Goal: Task Accomplishment & Management: Use online tool/utility

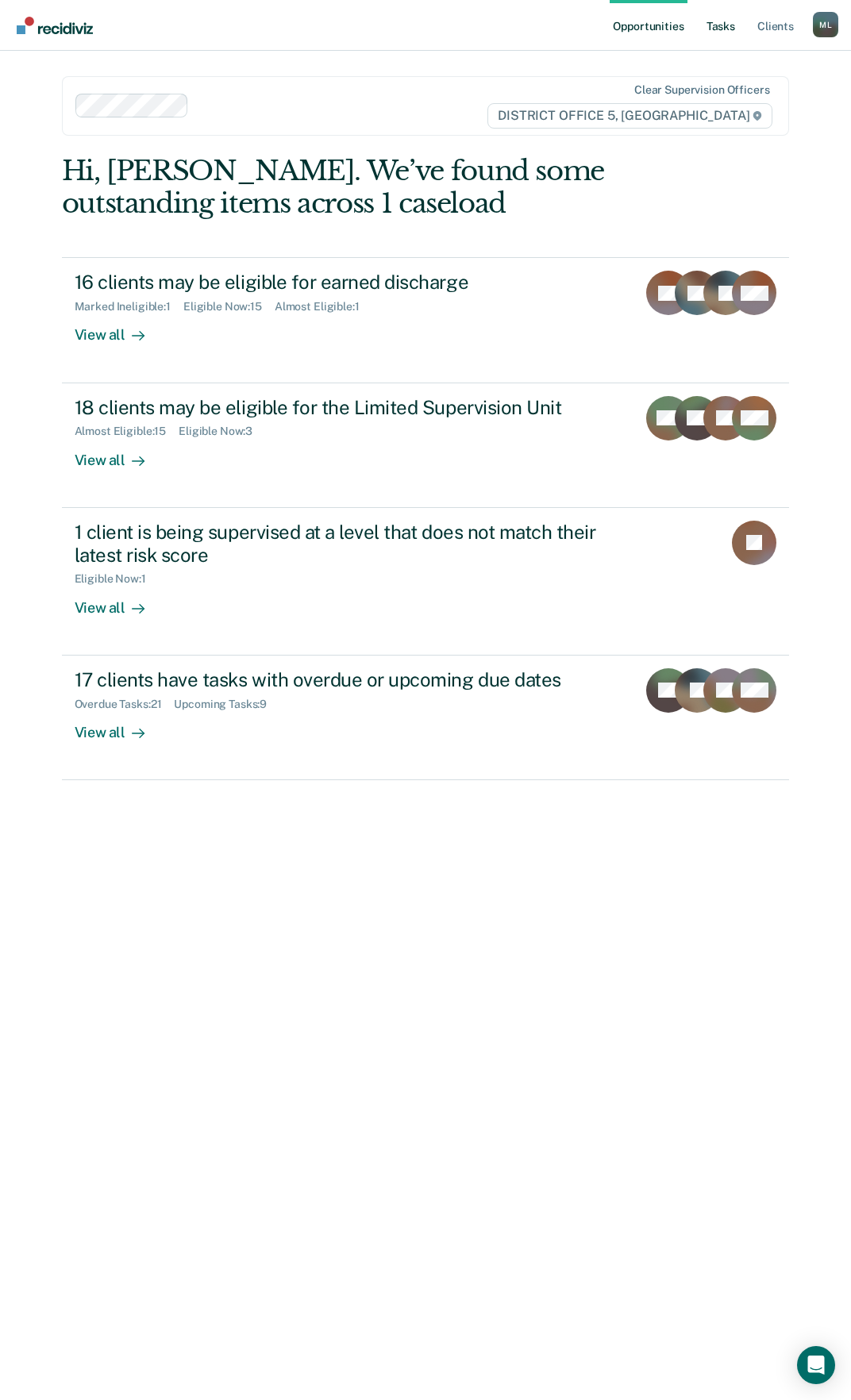
click at [718, 26] on link "Tasks" at bounding box center [720, 25] width 35 height 51
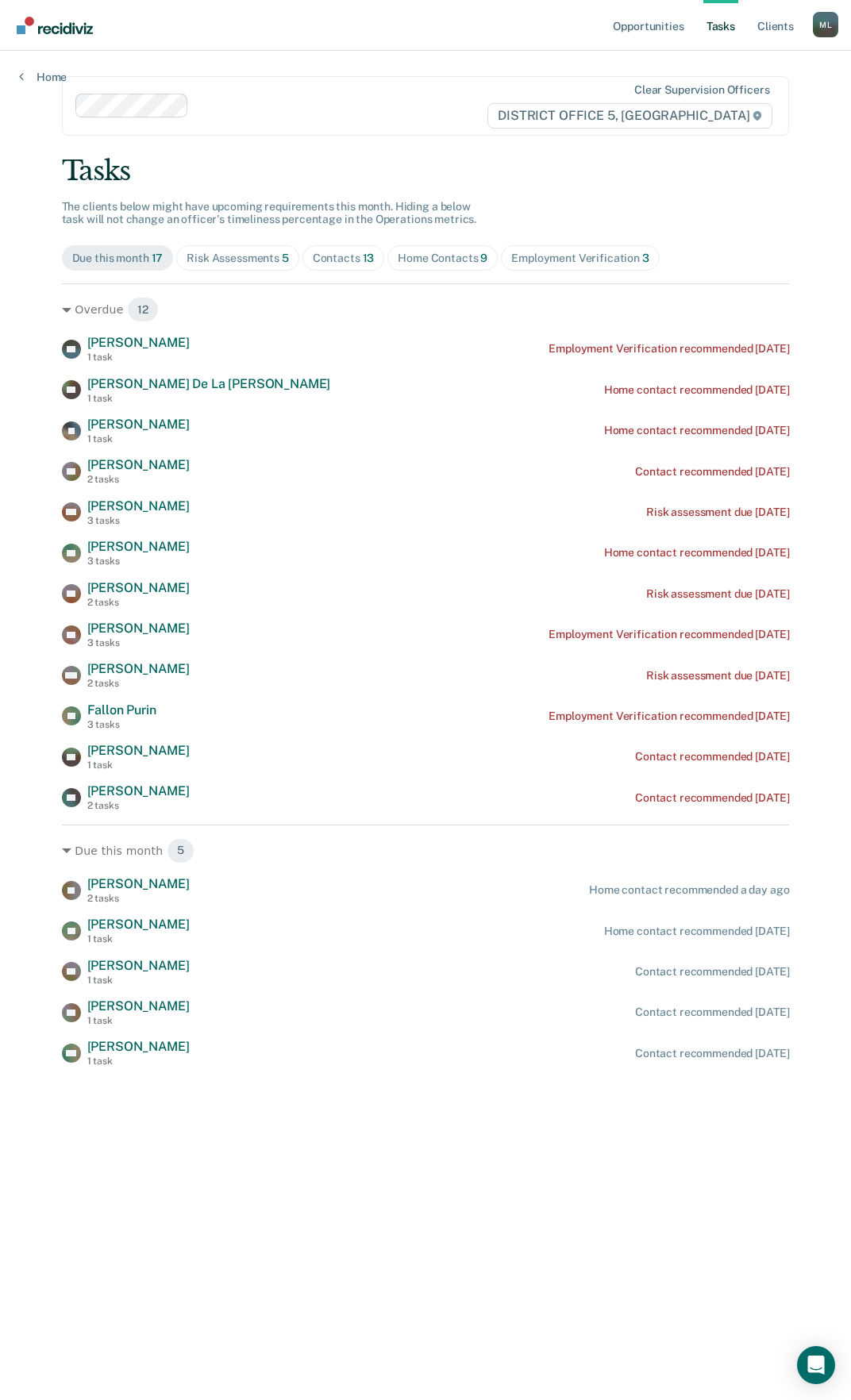
click at [238, 252] on div "Risk Assessments 5" at bounding box center [237, 258] width 102 height 14
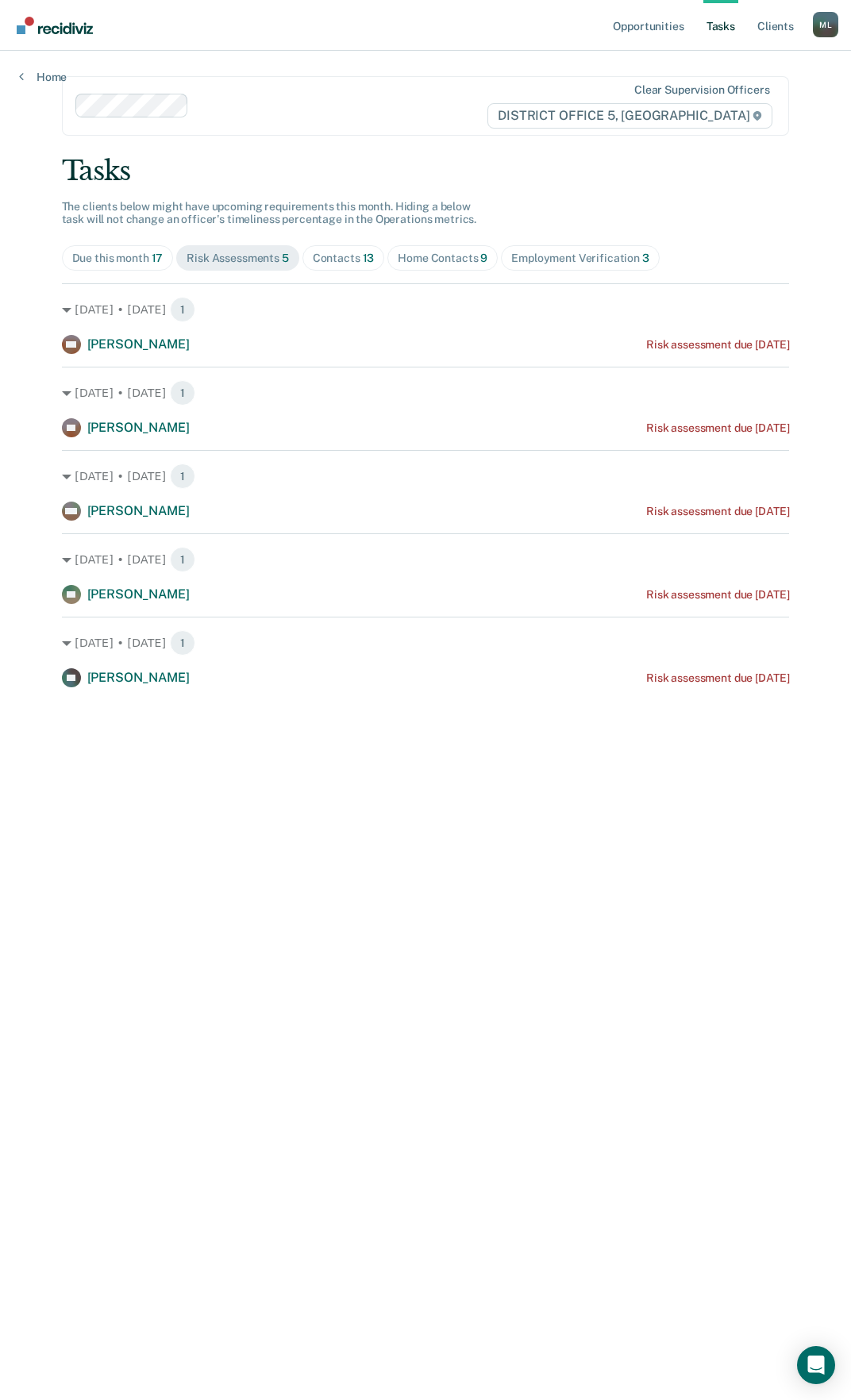
click at [362, 260] on span "13" at bounding box center [368, 258] width 12 height 13
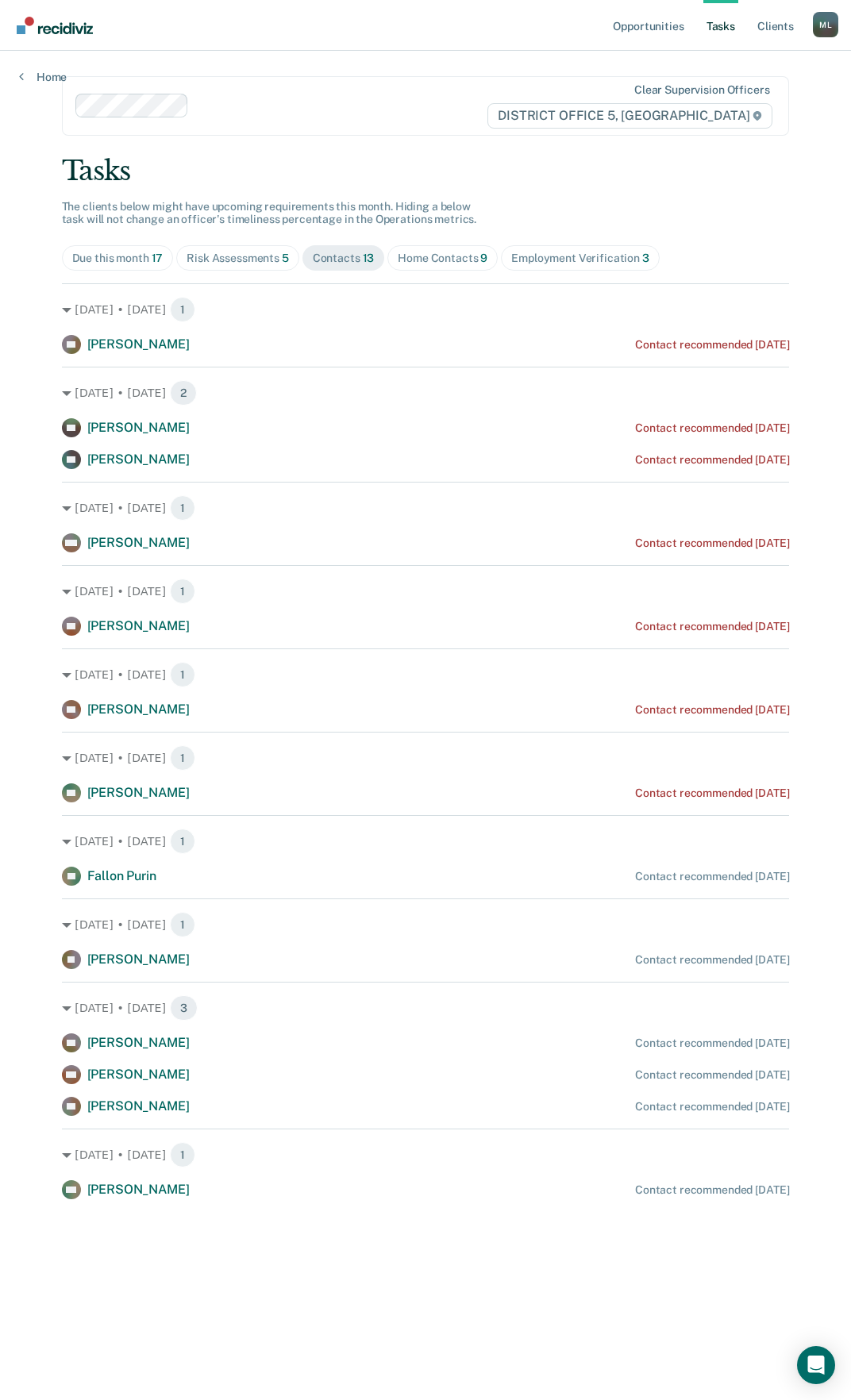
click at [256, 256] on div "Risk Assessments 5" at bounding box center [237, 258] width 102 height 14
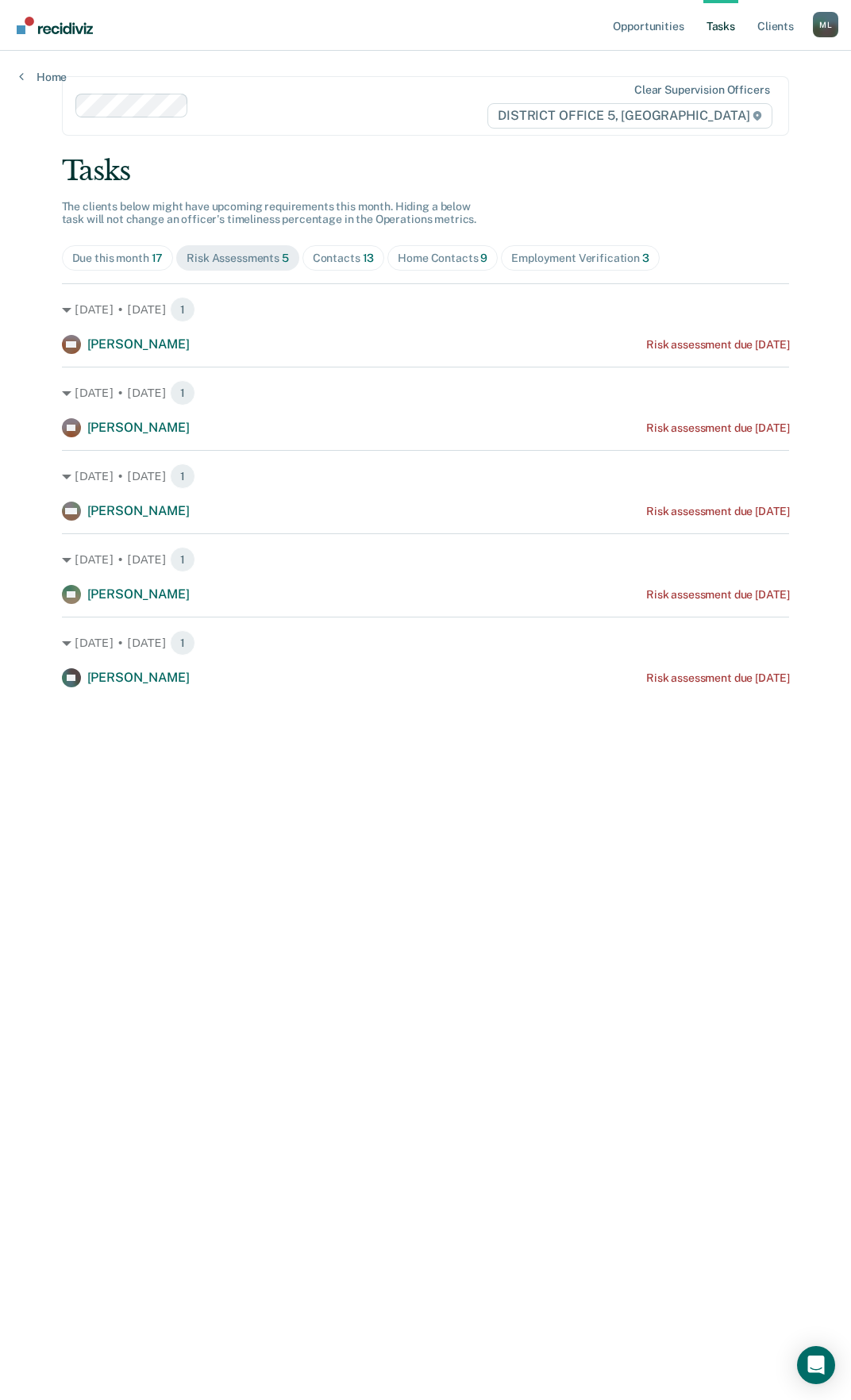
click at [343, 252] on div "Contacts 13" at bounding box center [343, 258] width 62 height 14
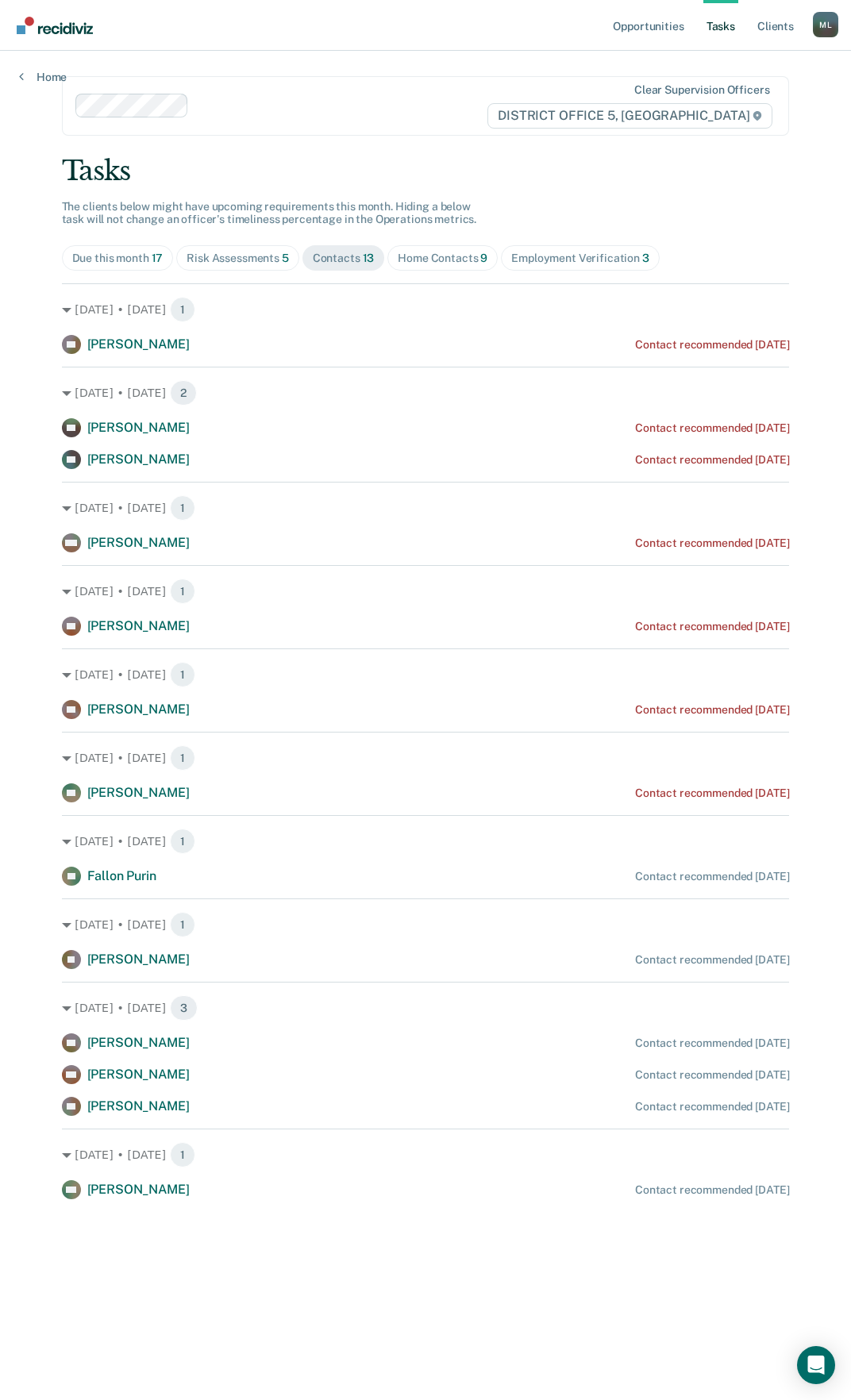
click at [455, 252] on div "Home Contacts 9" at bounding box center [443, 258] width 90 height 14
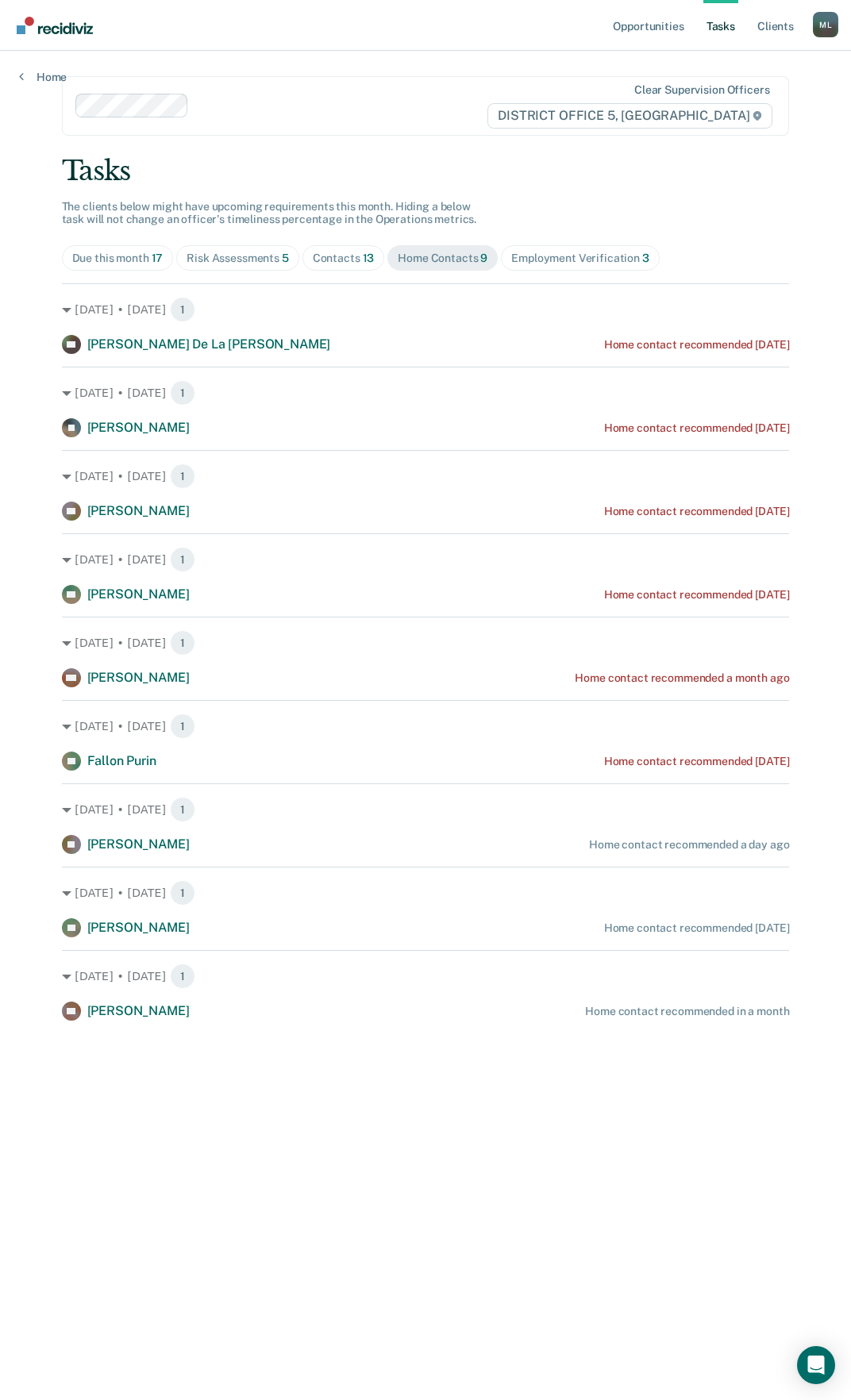
click at [551, 258] on div "Employment Verification 3" at bounding box center [580, 258] width 138 height 14
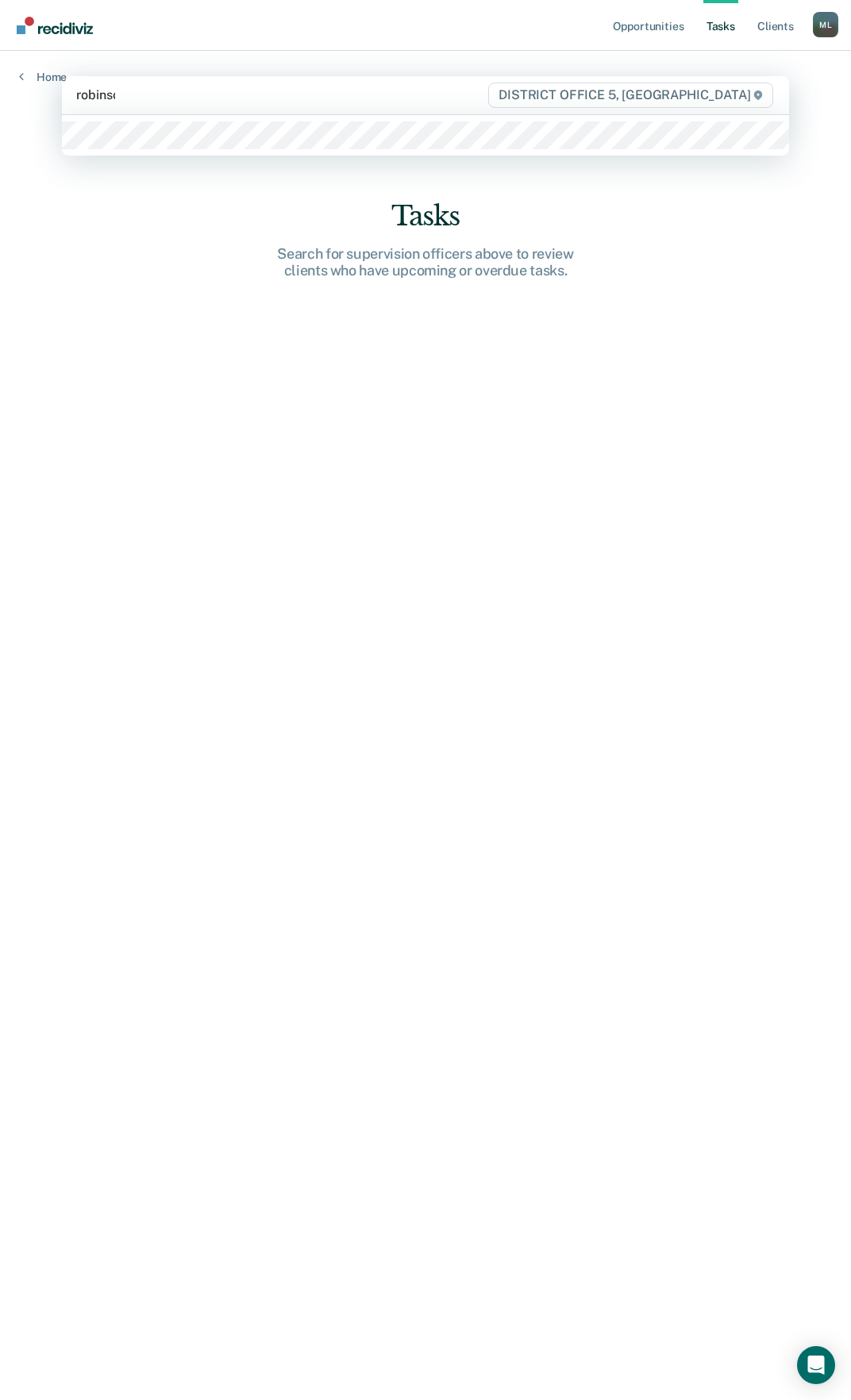
type input "[PERSON_NAME]"
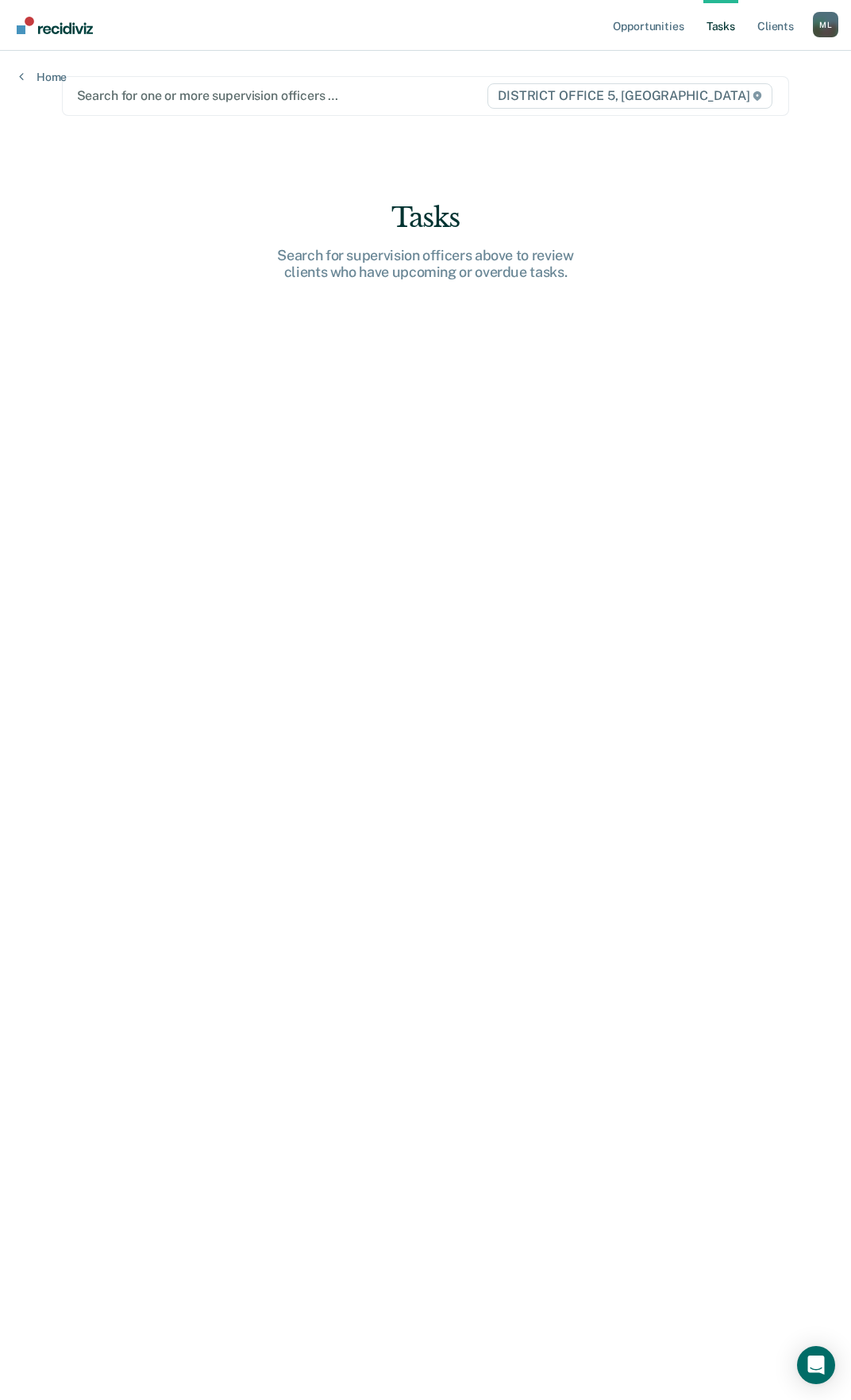
drag, startPoint x: 219, startPoint y: 88, endPoint x: 37, endPoint y: 88, distance: 182.0
click at [38, 88] on div "Opportunities Tasks Client s [PERSON_NAME] [PERSON_NAME] Profile How it works L…" at bounding box center [425, 700] width 851 height 1400
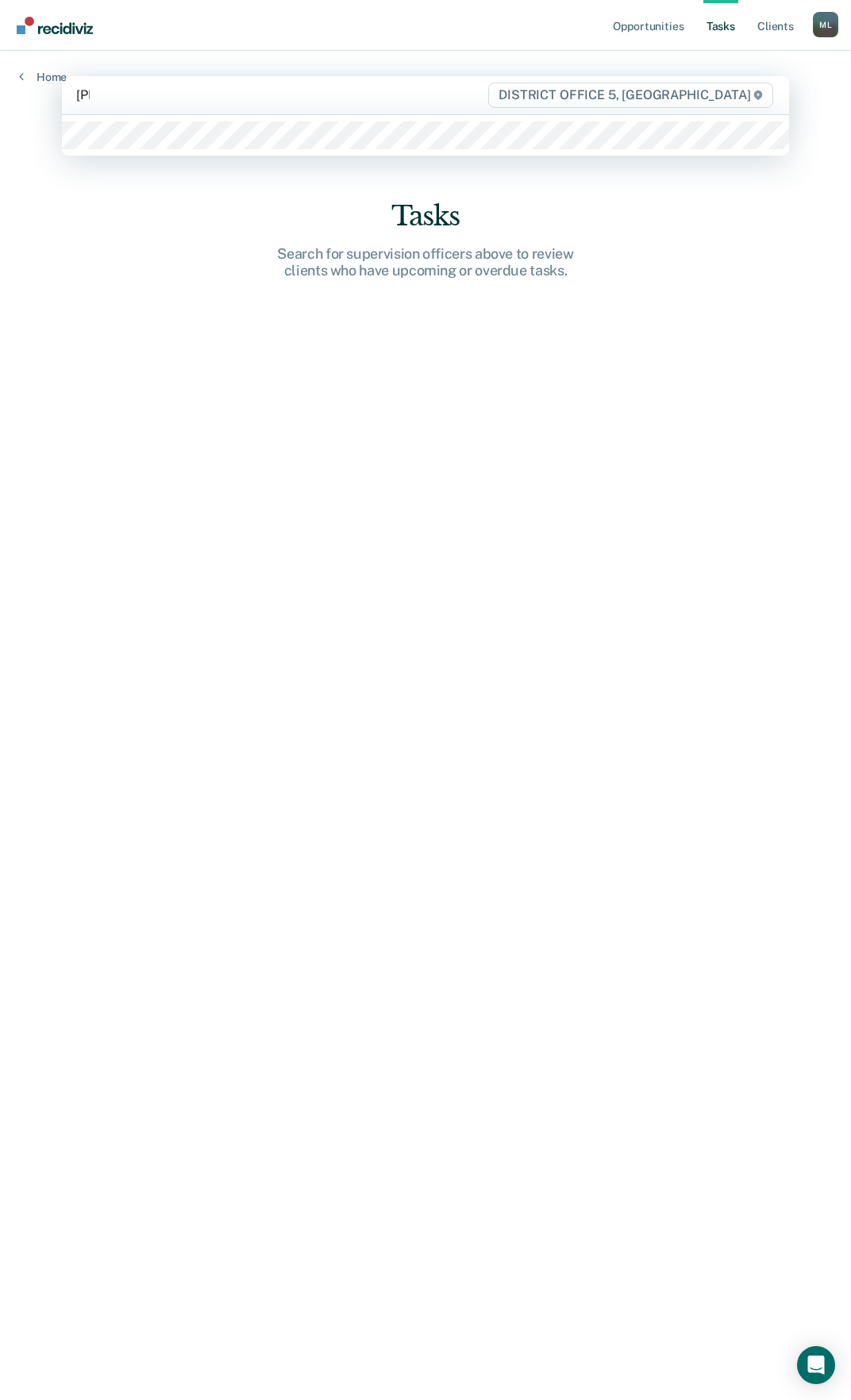
type input "[PERSON_NAME]"
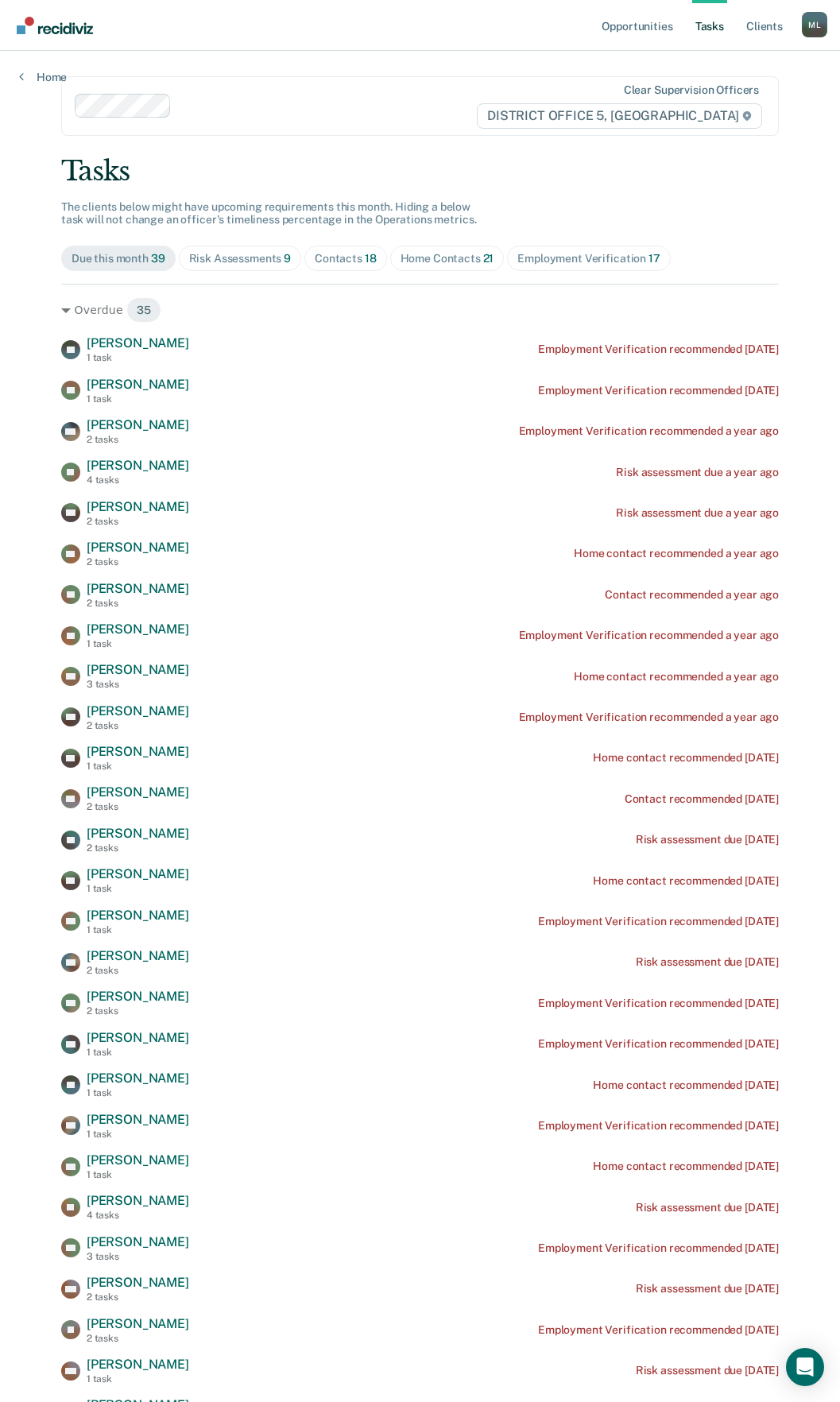
click at [243, 258] on div "Risk Assessments 9" at bounding box center [240, 258] width 102 height 14
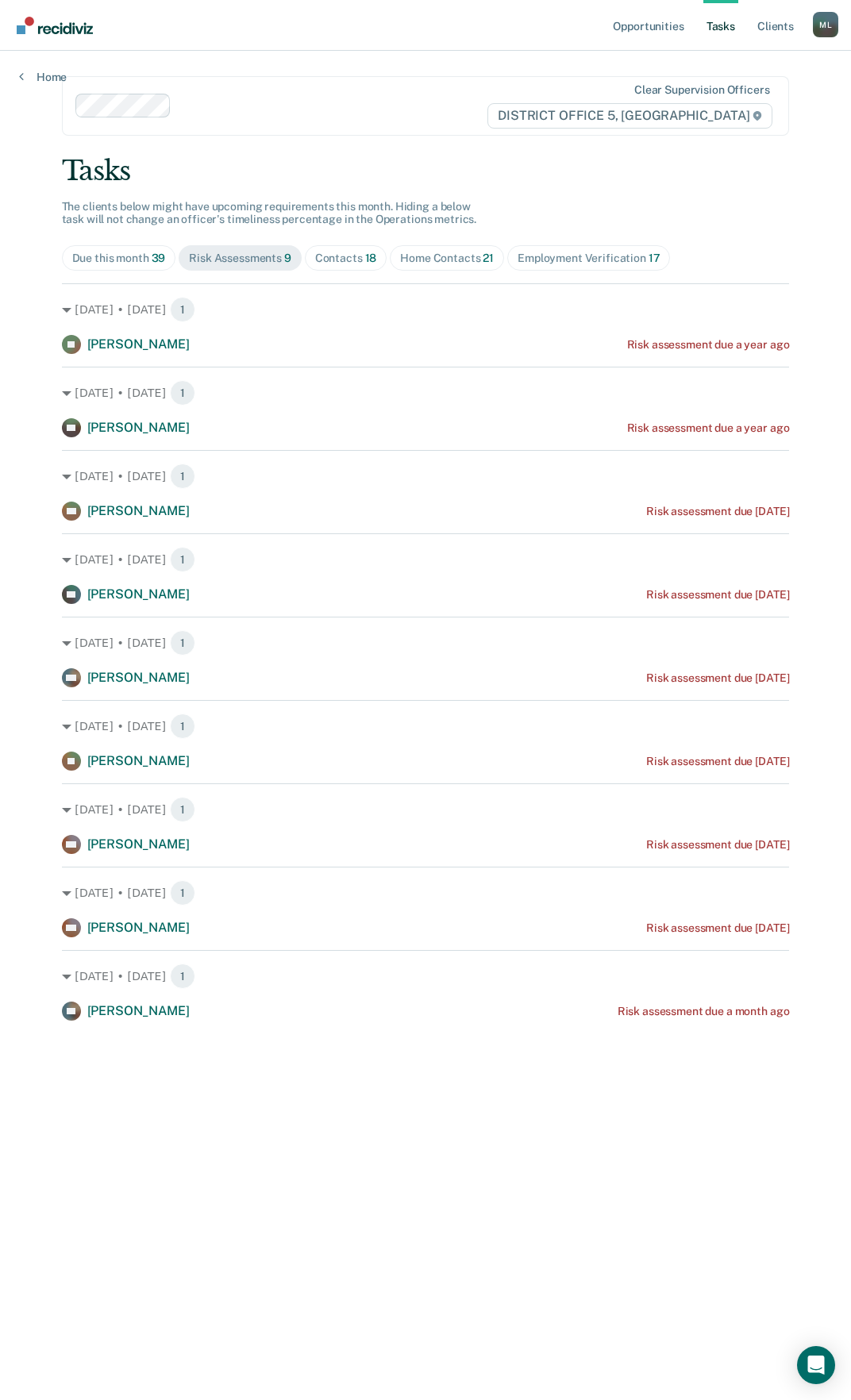
click at [359, 264] on div "Contacts 18" at bounding box center [346, 258] width 62 height 14
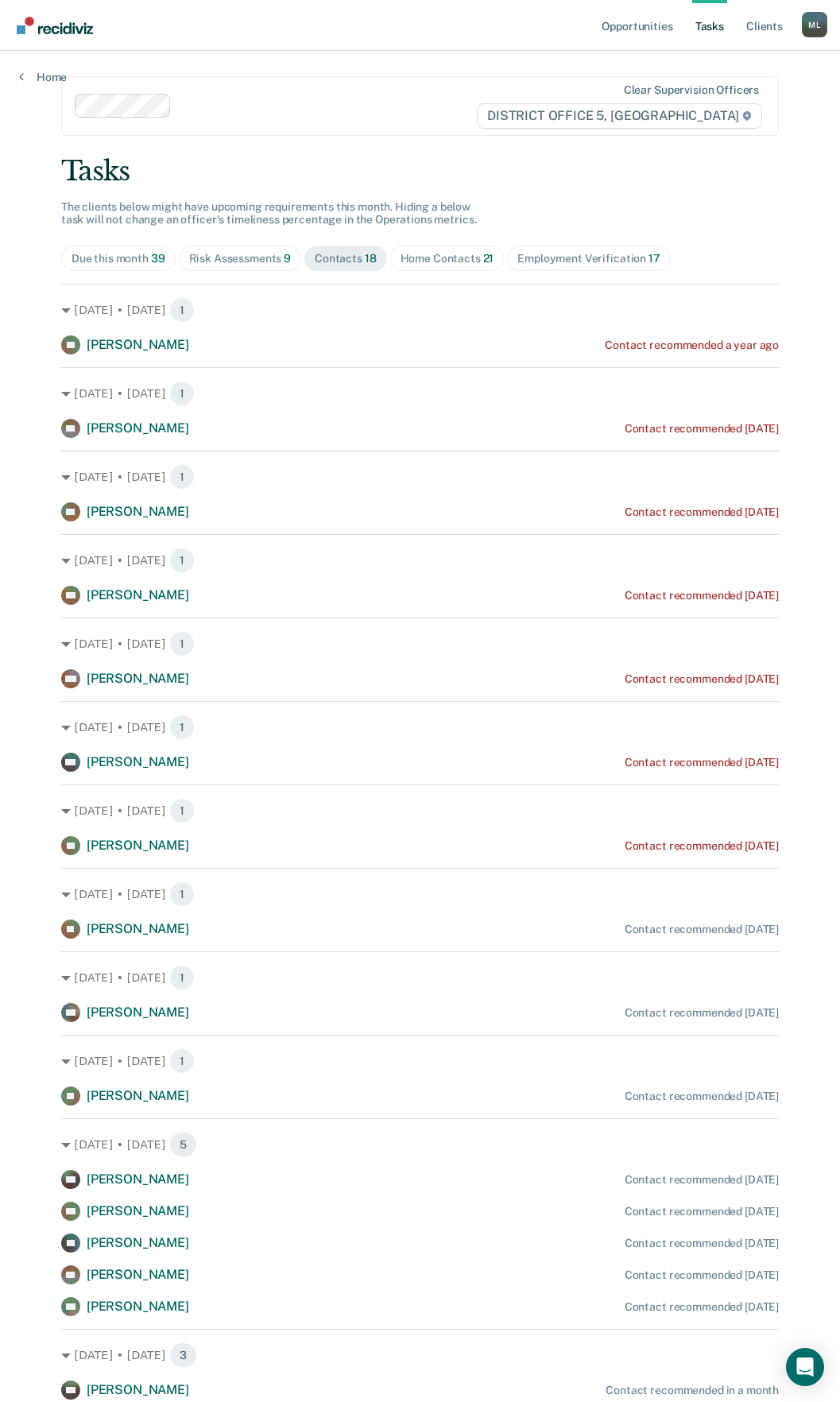
click at [423, 258] on div "Home Contacts 21" at bounding box center [447, 258] width 94 height 14
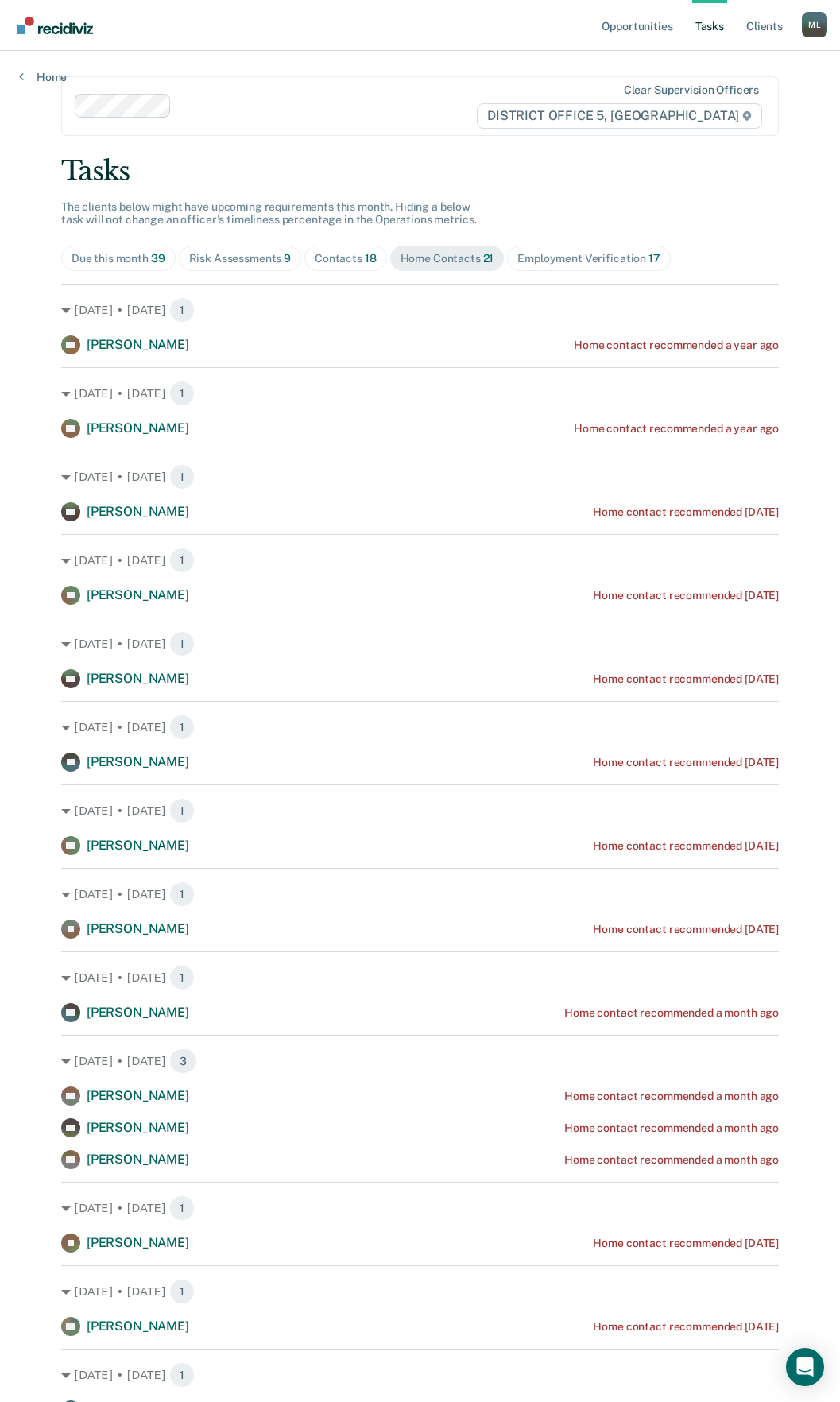
click at [540, 254] on div "Employment Verification 17" at bounding box center [588, 258] width 142 height 14
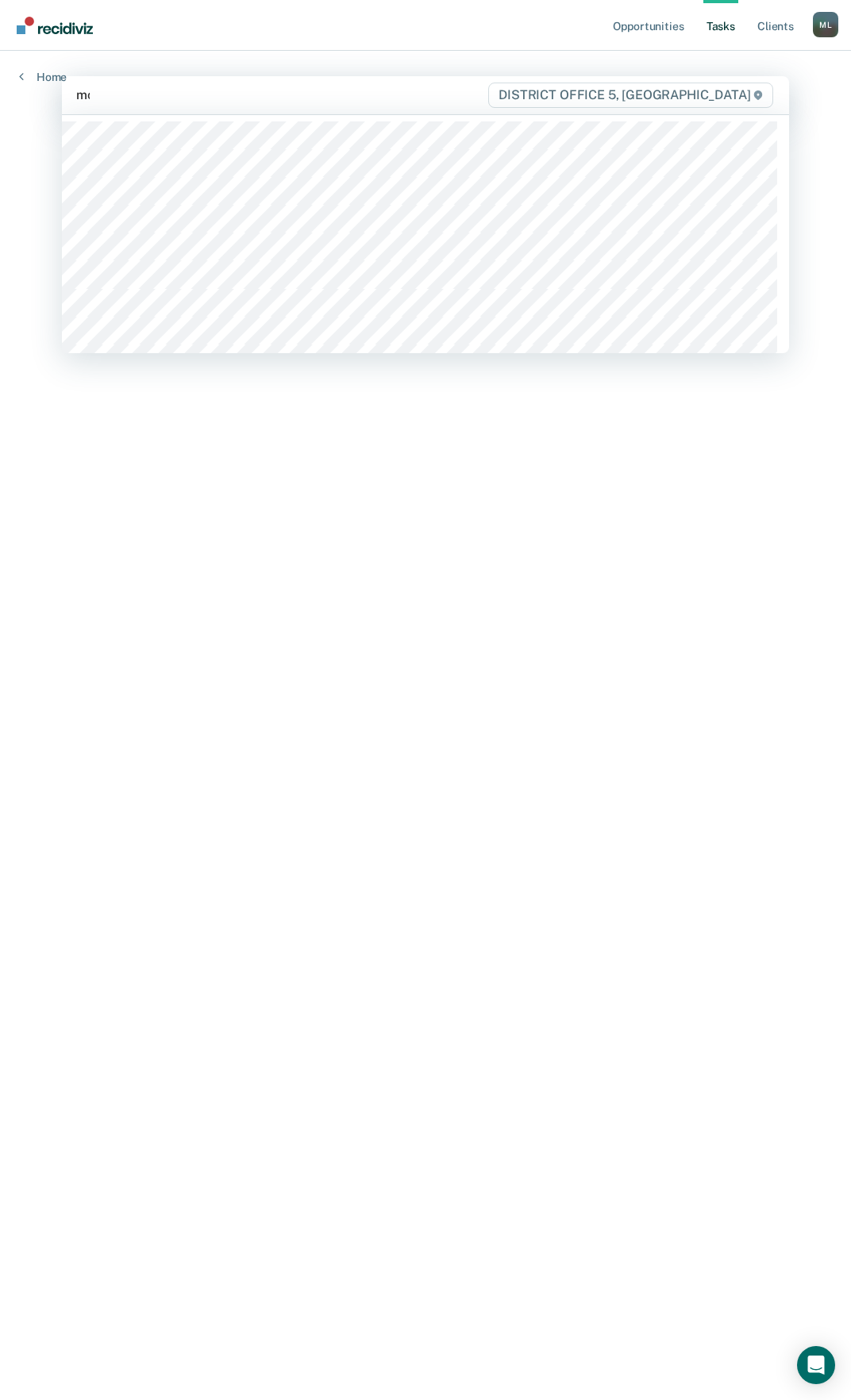
type input "mcn"
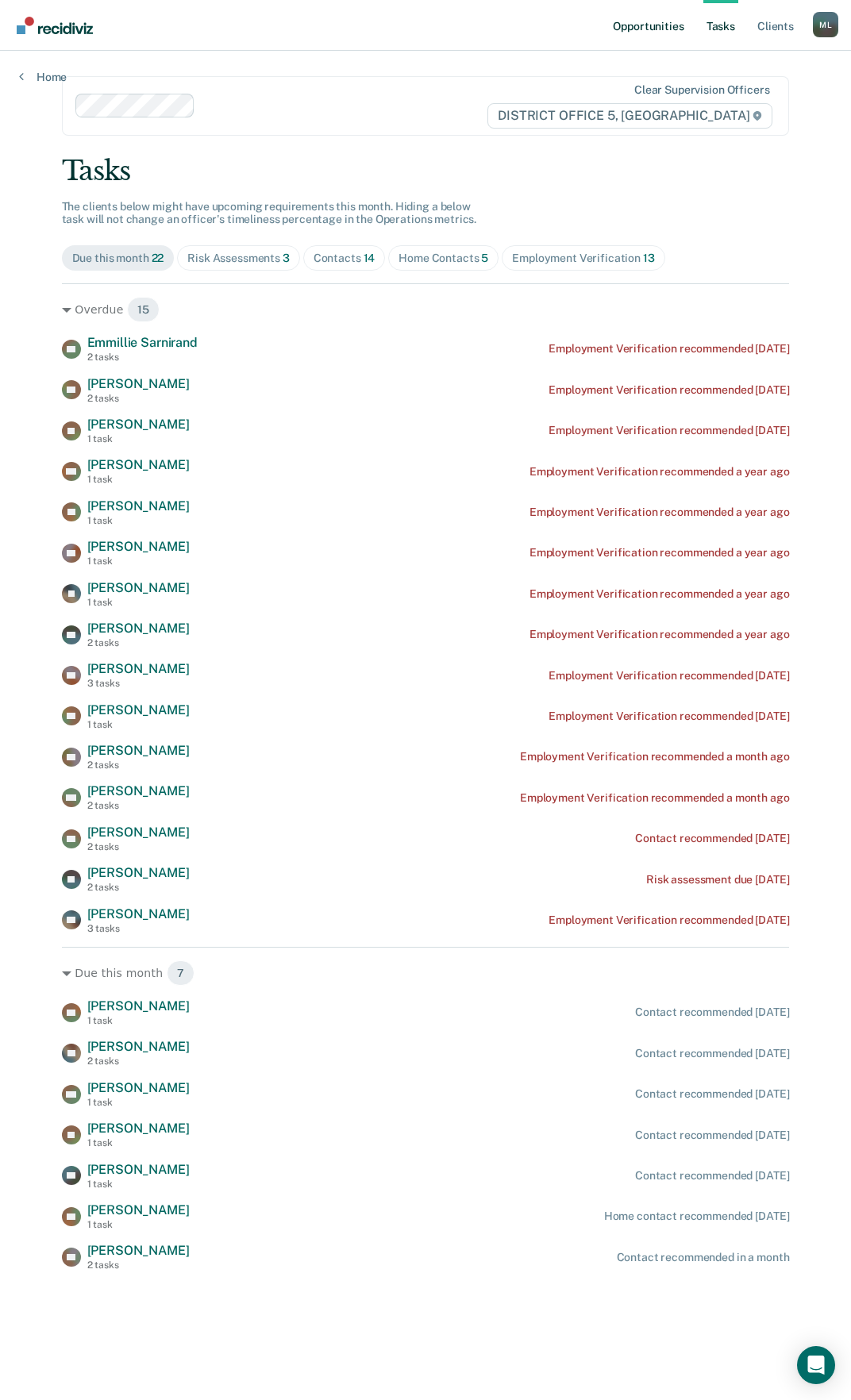
click at [665, 32] on link "Opportunities" at bounding box center [648, 25] width 77 height 51
